Goal: Task Accomplishment & Management: Use online tool/utility

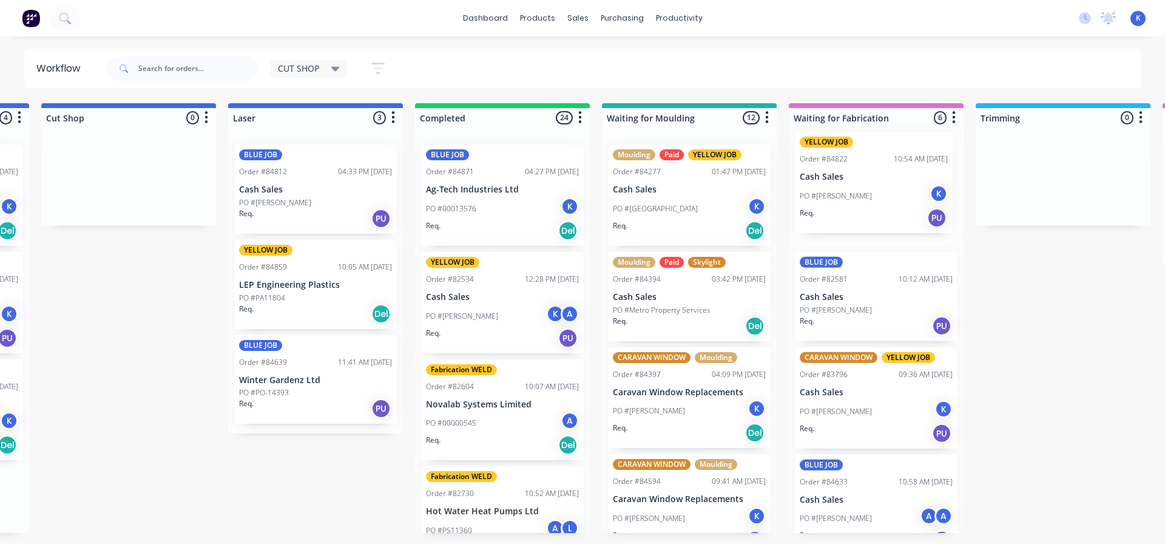
scroll to position [0, 364]
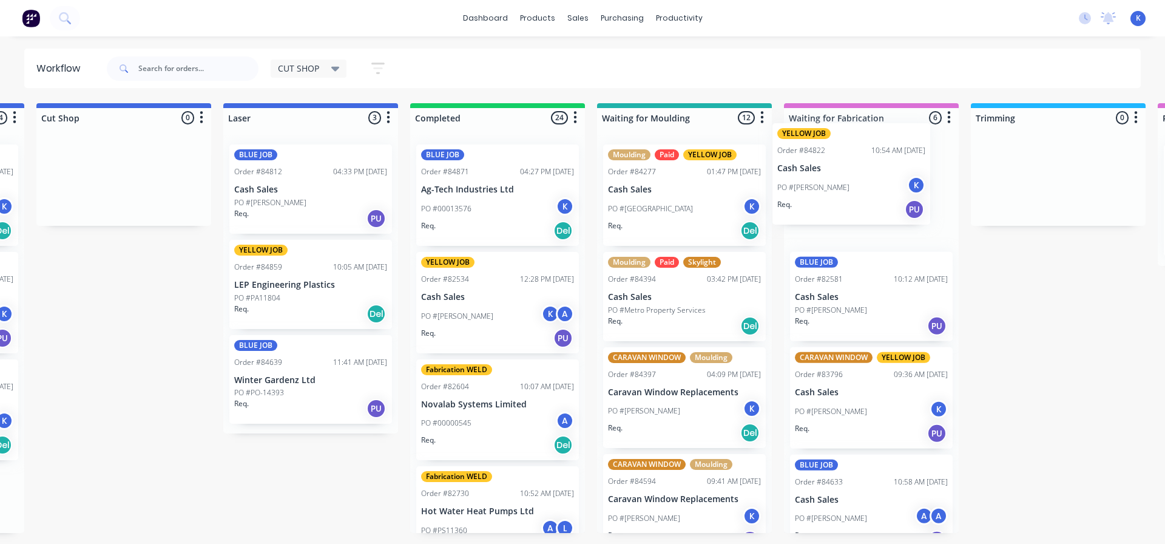
drag, startPoint x: 260, startPoint y: 189, endPoint x: 818, endPoint y: 171, distance: 558.1
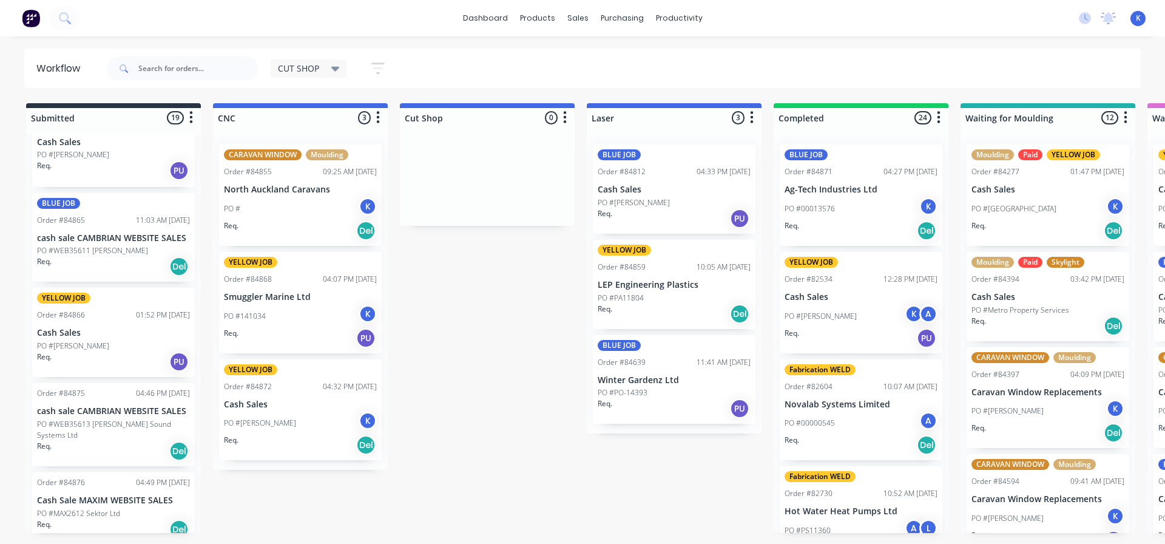
scroll to position [1333, 0]
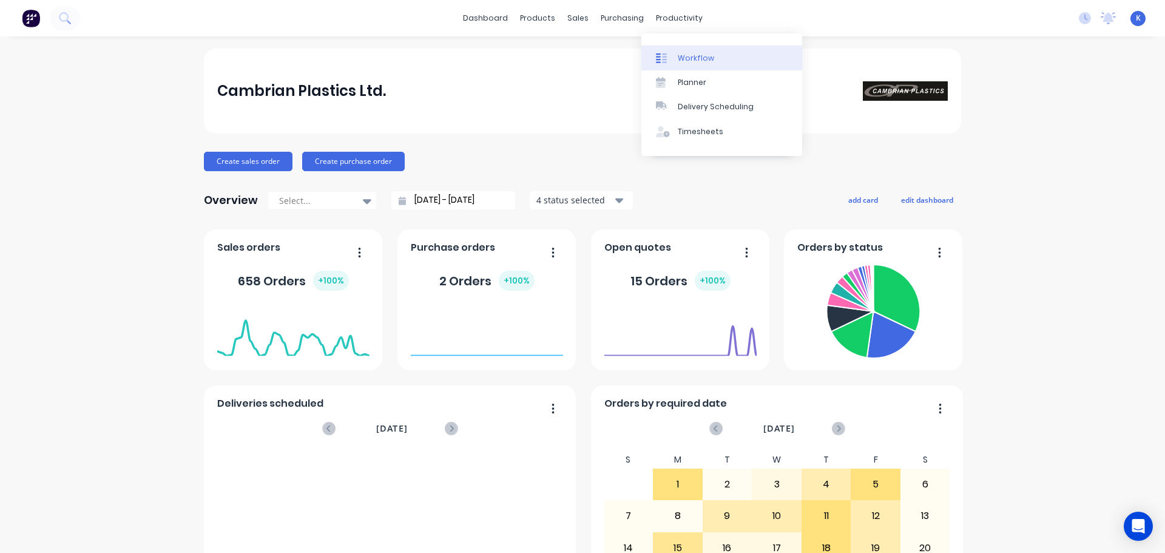
click at [686, 56] on div "Workflow" at bounding box center [696, 58] width 36 height 11
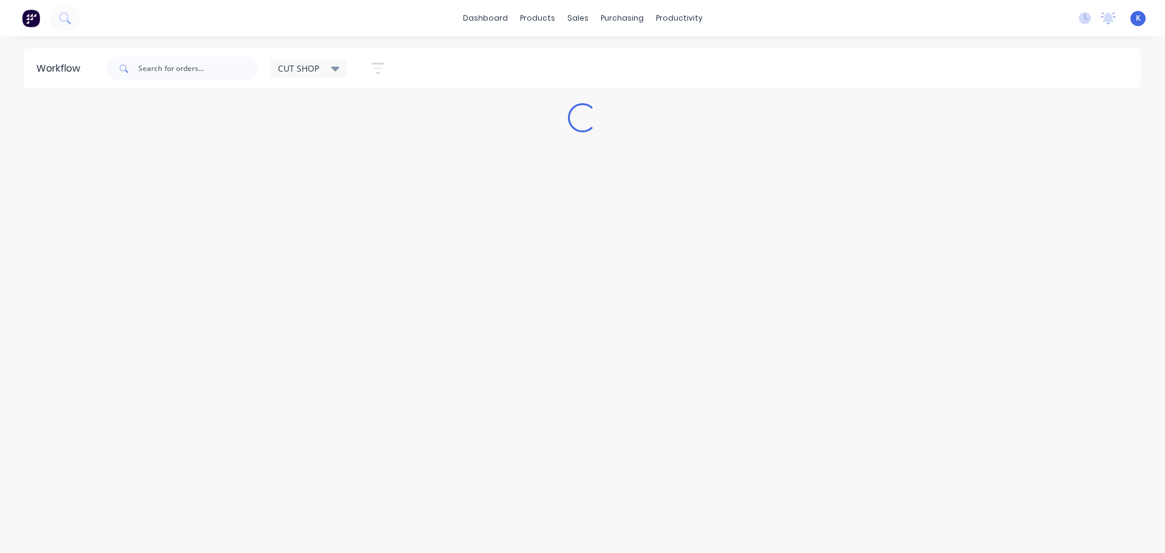
click at [160, 315] on div "Workflow CUT SHOP Save new view None edit CUT SHOP (Default) edit DISPATCH edit…" at bounding box center [582, 289] width 1165 height 480
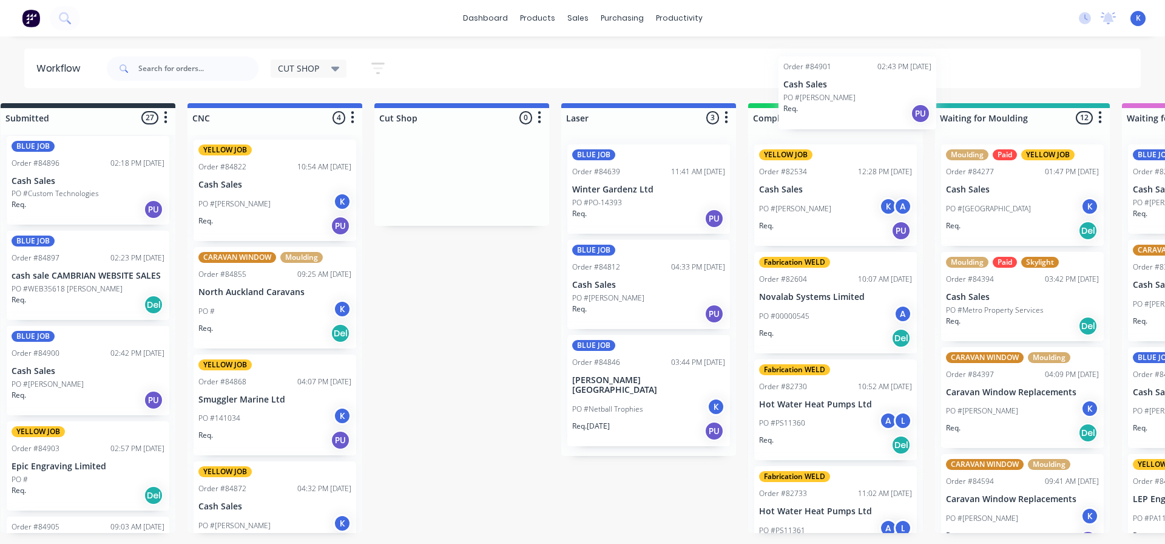
scroll to position [0, 27]
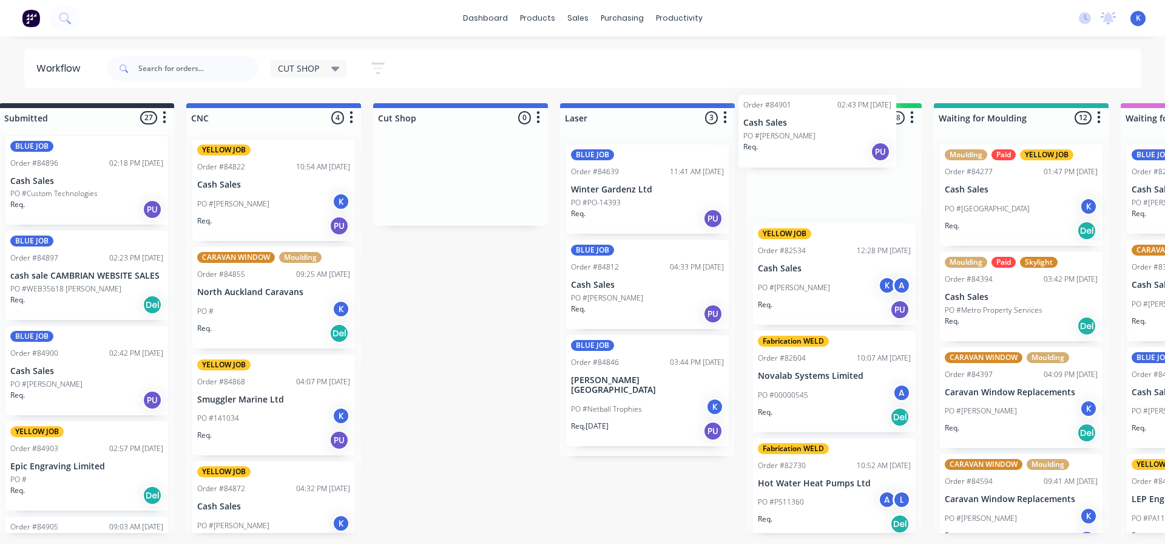
drag, startPoint x: 63, startPoint y: 459, endPoint x: 777, endPoint y: 146, distance: 779.8
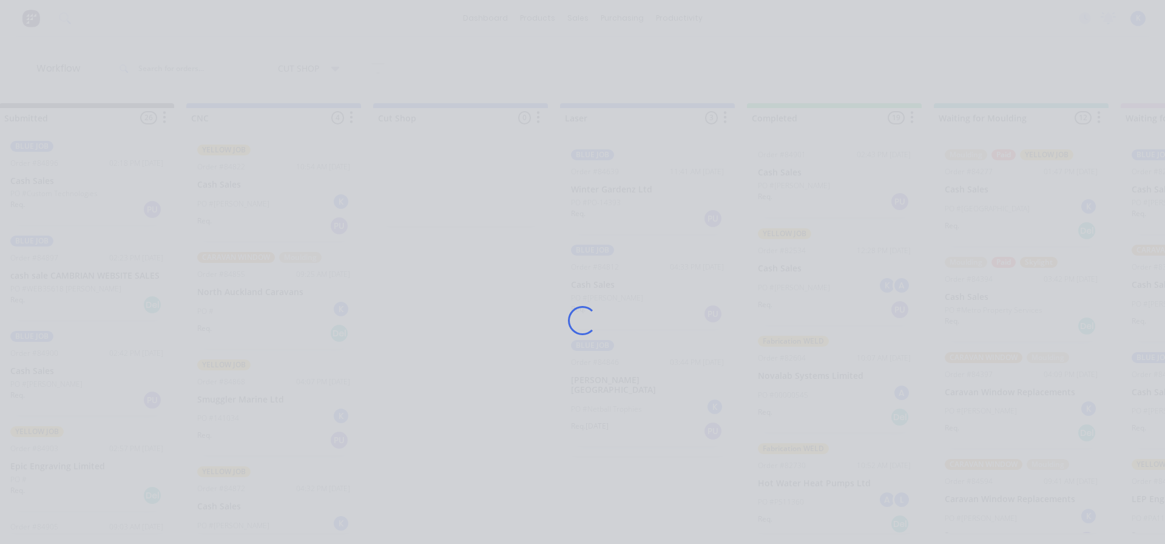
click at [800, 167] on div "Loading..." at bounding box center [582, 321] width 971 height 544
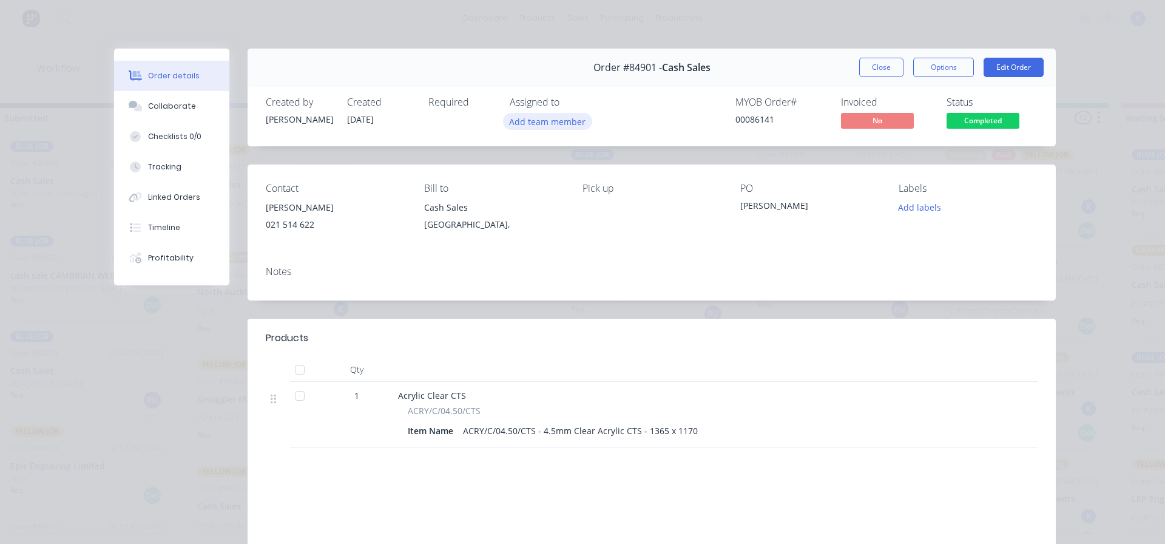
click at [541, 120] on button "Add team member" at bounding box center [547, 121] width 89 height 16
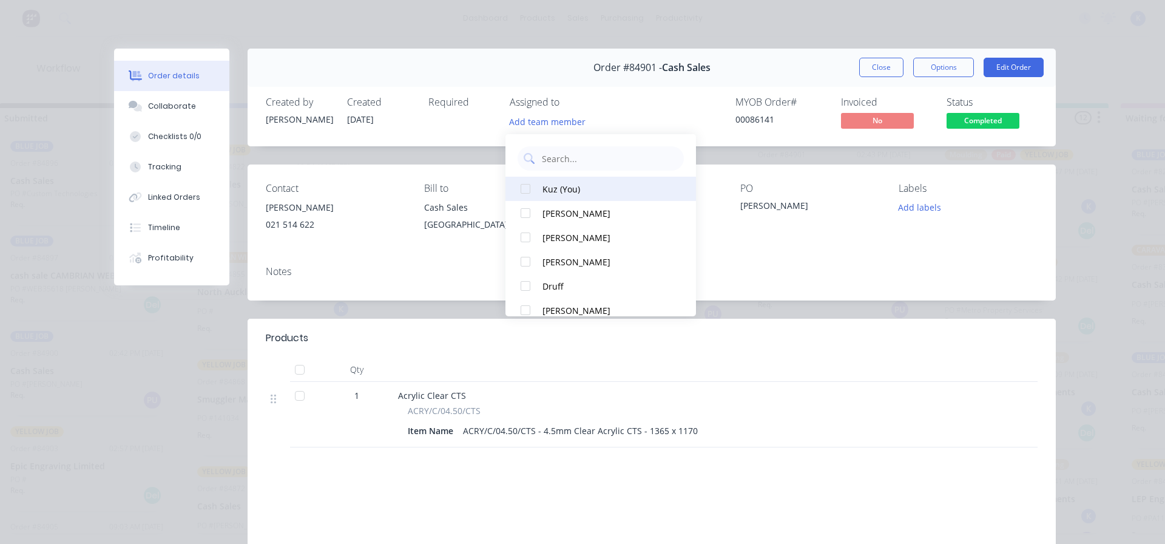
click at [529, 186] on div at bounding box center [525, 189] width 24 height 24
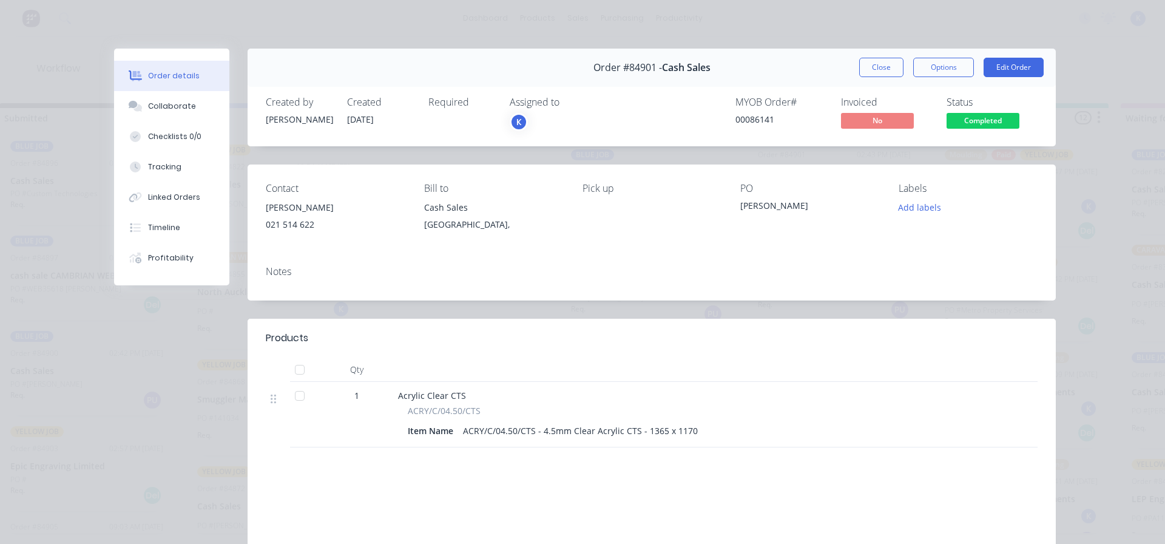
click at [889, 64] on button "Close" at bounding box center [881, 67] width 44 height 19
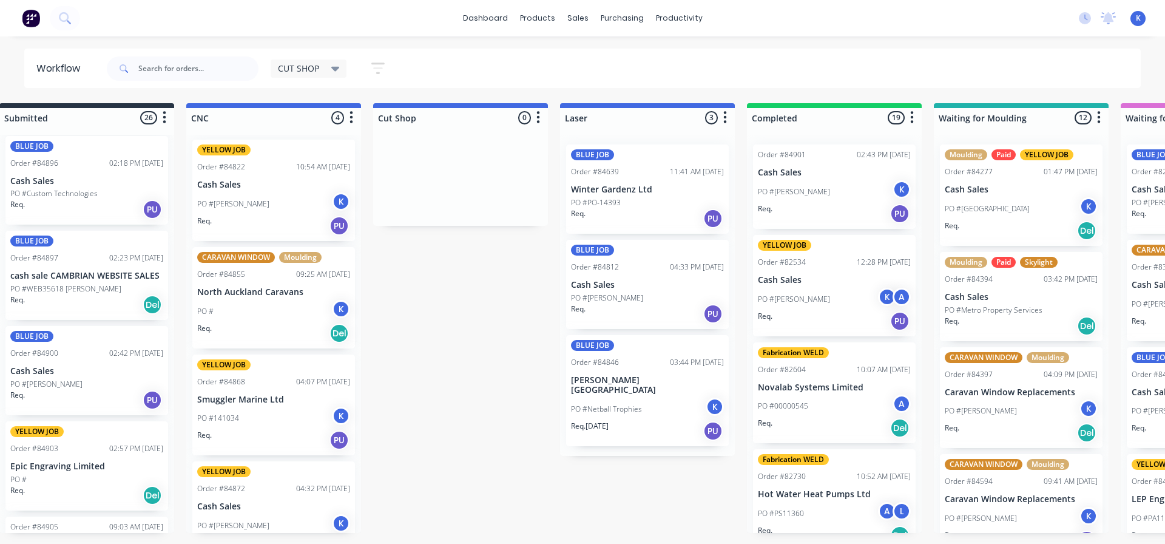
drag, startPoint x: 1165, startPoint y: 69, endPoint x: 1165, endPoint y: 60, distance: 9.1
